Goal: Task Accomplishment & Management: Manage account settings

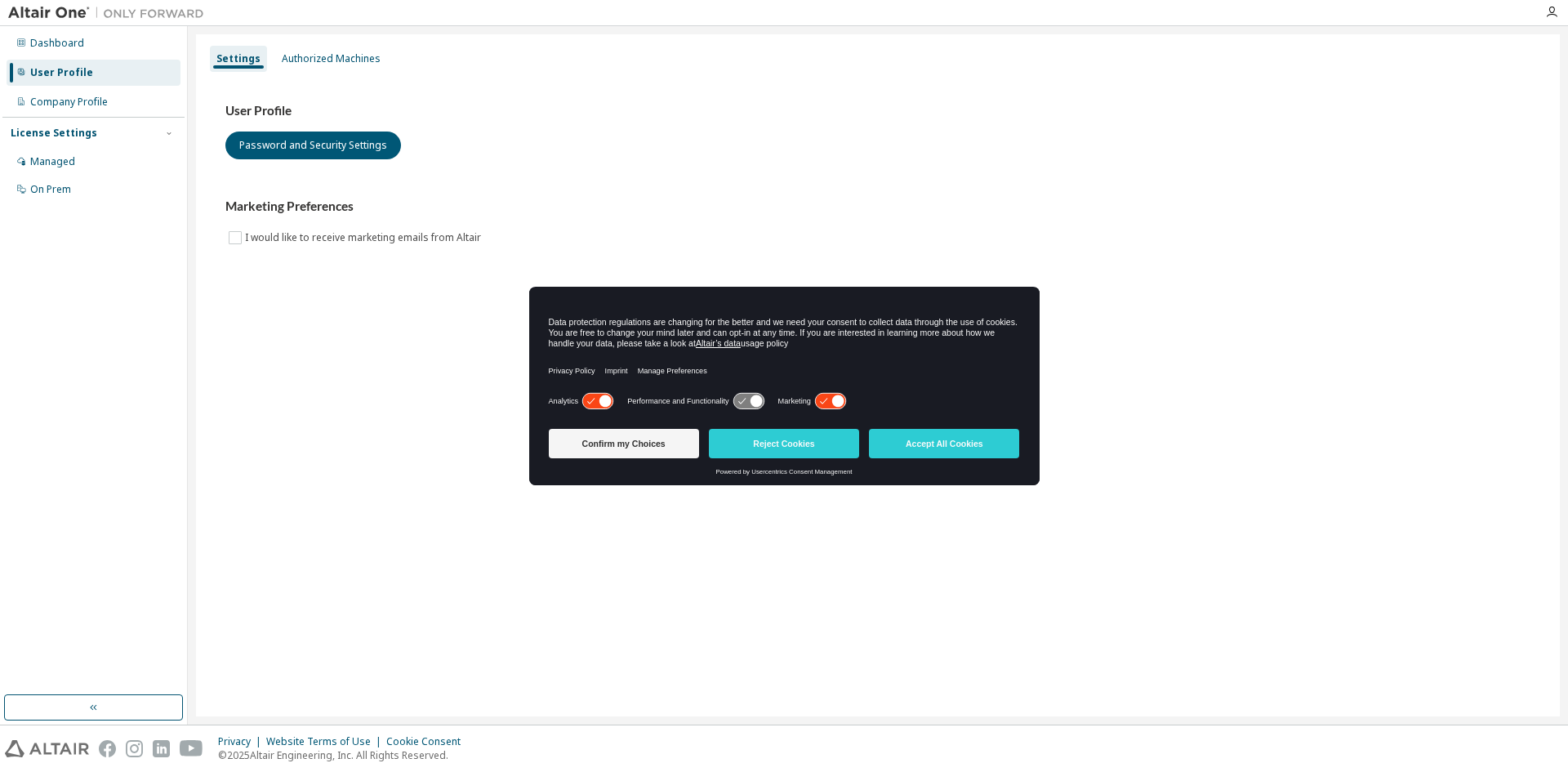
click at [1164, 244] on div "Marketing Preferences I would like to receive marketing emails from Altair" at bounding box center [877, 223] width 1305 height 48
drag, startPoint x: 428, startPoint y: 298, endPoint x: 270, endPoint y: 228, distance: 172.8
click at [426, 299] on div "Settings Authorized Machines User Profile Password and Security Settings Market…" at bounding box center [877, 375] width 1364 height 683
click at [41, 47] on div "Dashboard" at bounding box center [57, 43] width 54 height 13
